Goal: Find contact information: Obtain details needed to contact an individual or organization

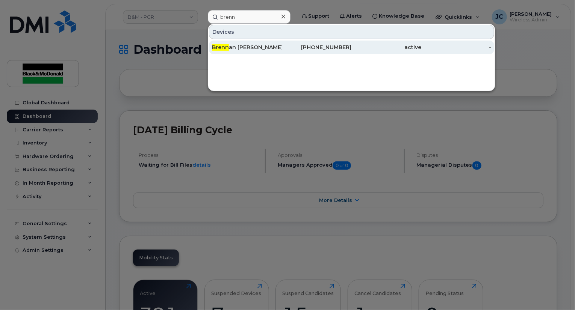
type input "brenn"
click at [245, 48] on div "Brenn an Gregory" at bounding box center [247, 48] width 70 height 8
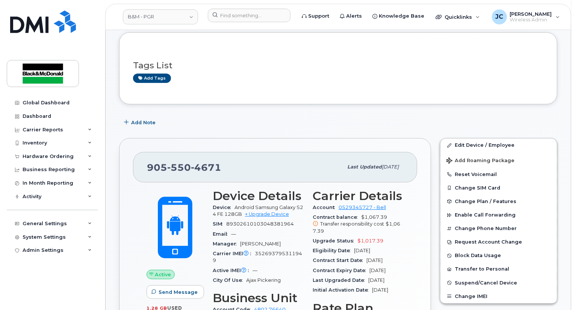
scroll to position [113, 0]
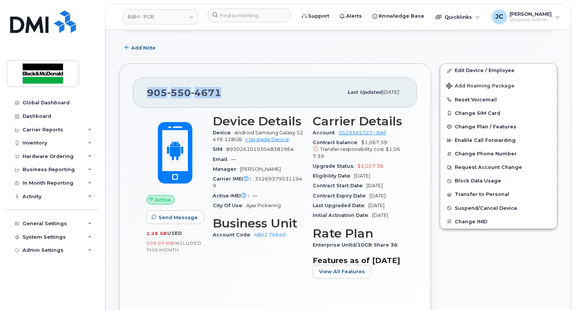
drag, startPoint x: 225, startPoint y: 89, endPoint x: 143, endPoint y: 92, distance: 82.3
click at [143, 92] on div "[PHONE_NUMBER] Last updated [DATE]" at bounding box center [275, 92] width 284 height 30
copy span "[PHONE_NUMBER]"
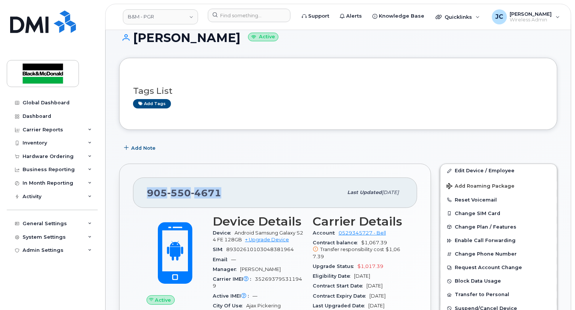
scroll to position [0, 0]
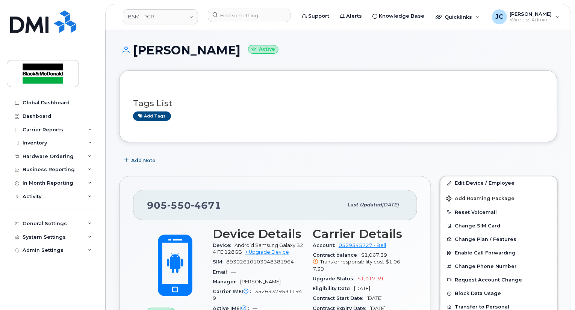
click at [328, 269] on div "Transfer responsibility cost $1,067.39" at bounding box center [358, 266] width 91 height 14
